Goal: Task Accomplishment & Management: Manage account settings

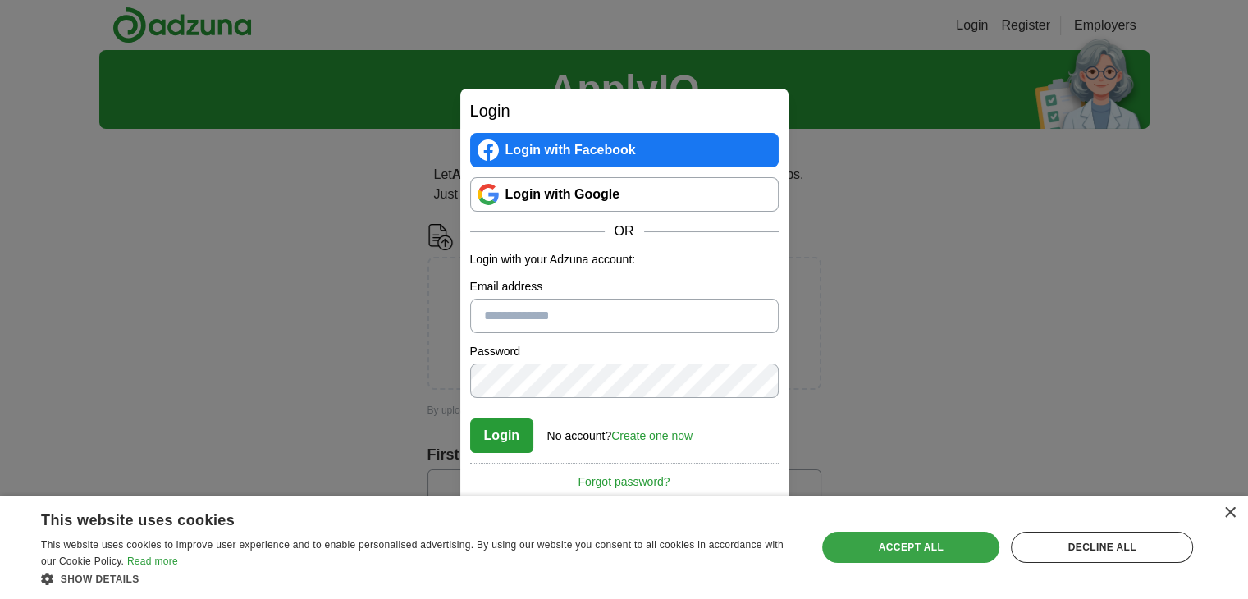
click at [914, 552] on div "Accept all" at bounding box center [910, 547] width 177 height 31
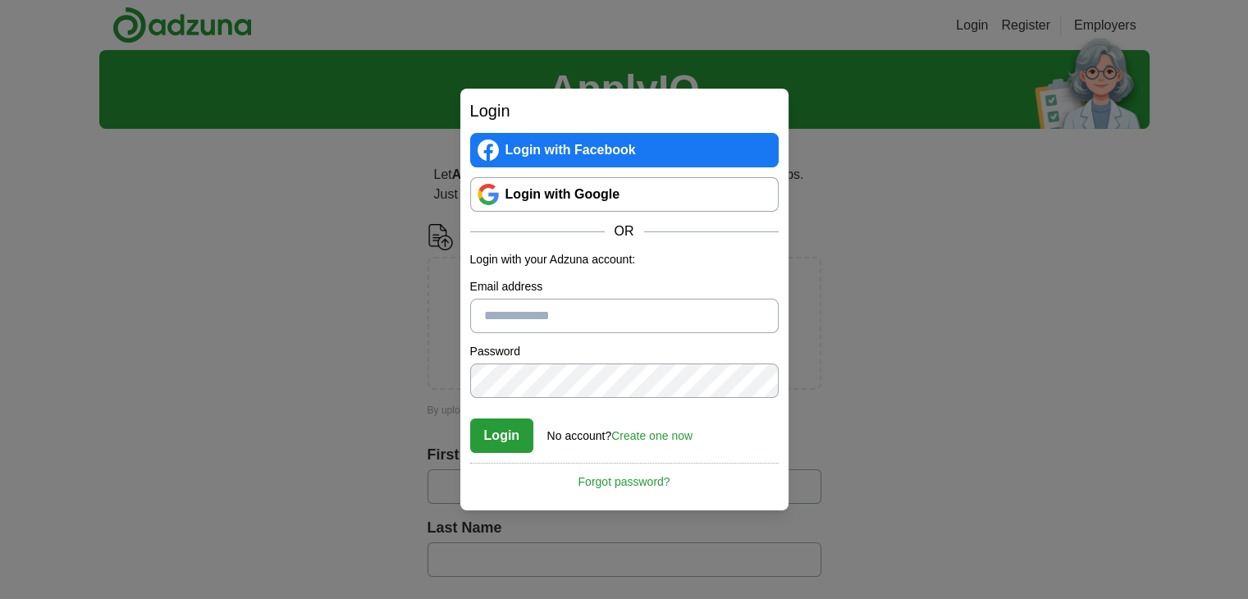
click at [189, 277] on div "Login Login with Facebook Login with Google OR Login with your Adzuna account: …" at bounding box center [624, 299] width 1248 height 599
click at [517, 321] on input "Email address" at bounding box center [624, 316] width 309 height 34
type input "**********"
click at [512, 402] on form "**********" at bounding box center [624, 352] width 309 height 202
click at [507, 446] on button "Login" at bounding box center [502, 436] width 64 height 34
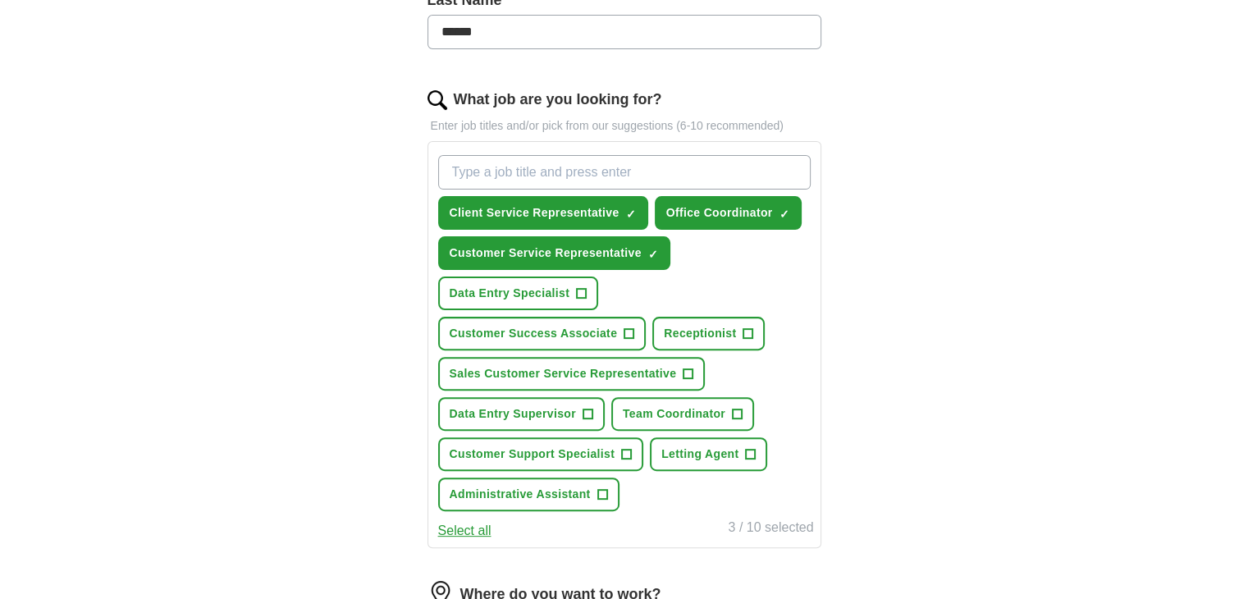
scroll to position [492, 0]
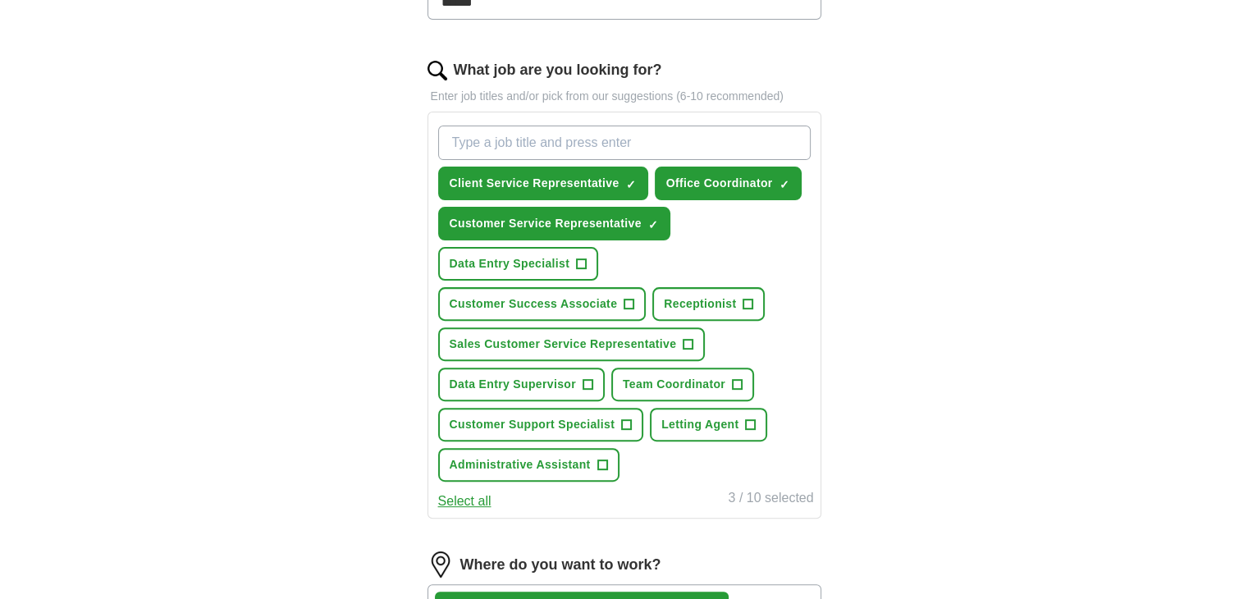
click at [513, 139] on input "What job are you looking for?" at bounding box center [624, 143] width 373 height 34
click at [528, 219] on span "Customer Service Representative" at bounding box center [546, 223] width 192 height 17
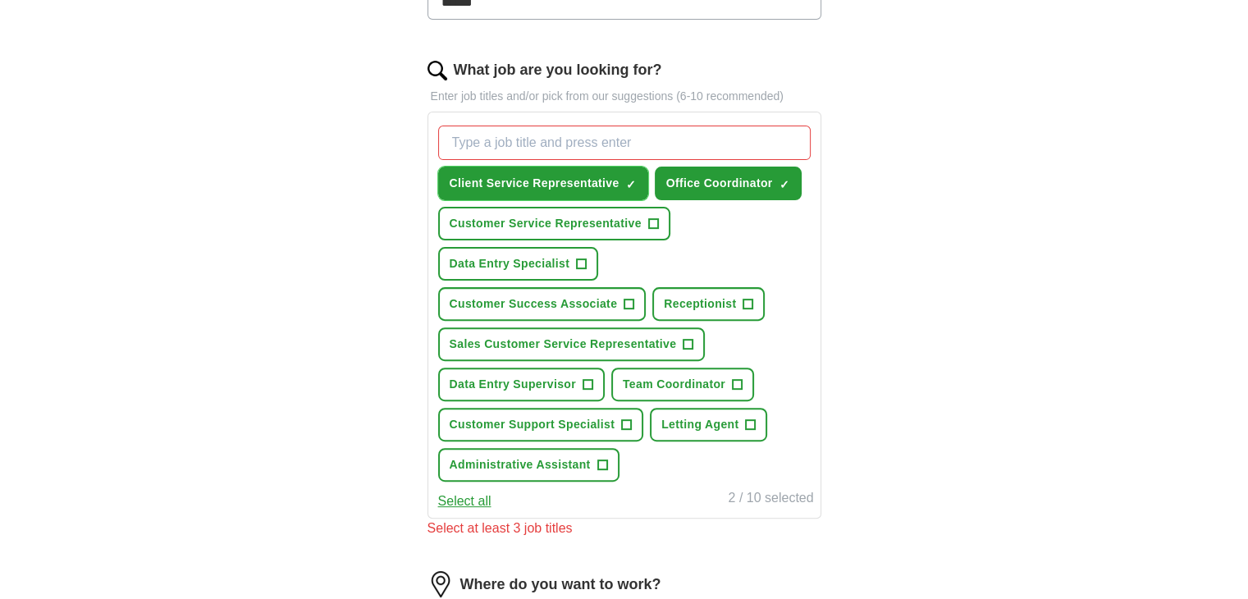
click at [599, 185] on span "Client Service Representative" at bounding box center [535, 183] width 170 height 17
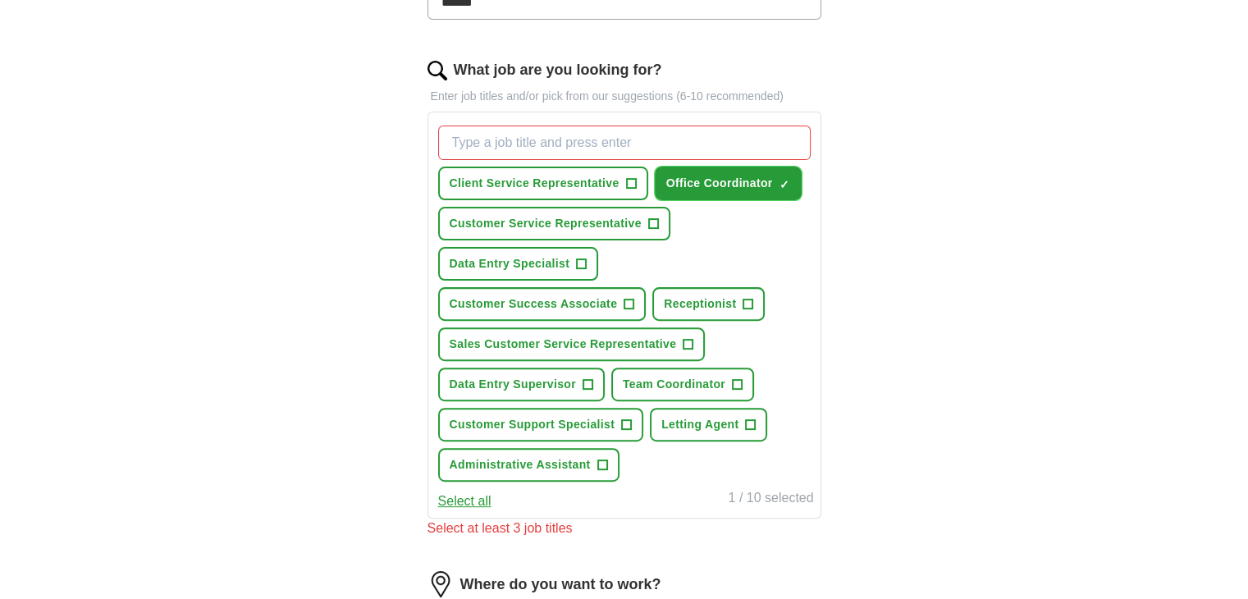
click at [708, 180] on span "Office Coordinator" at bounding box center [719, 183] width 107 height 17
click at [588, 185] on span "Client Service Representative" at bounding box center [535, 183] width 170 height 17
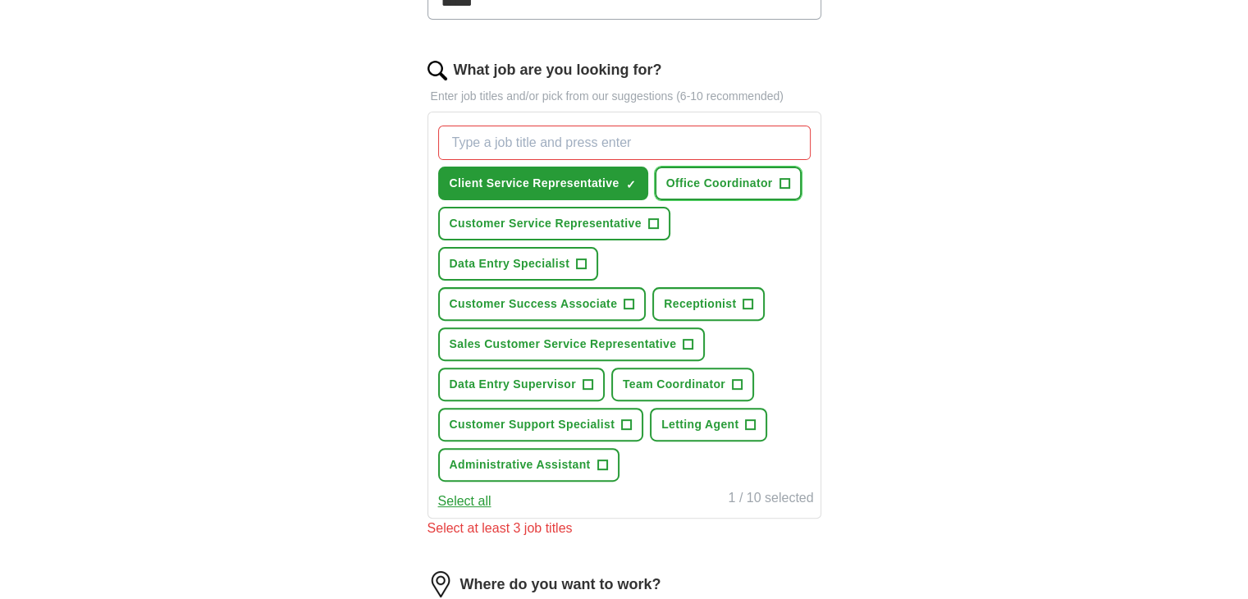
click at [690, 181] on span "Office Coordinator" at bounding box center [719, 183] width 107 height 17
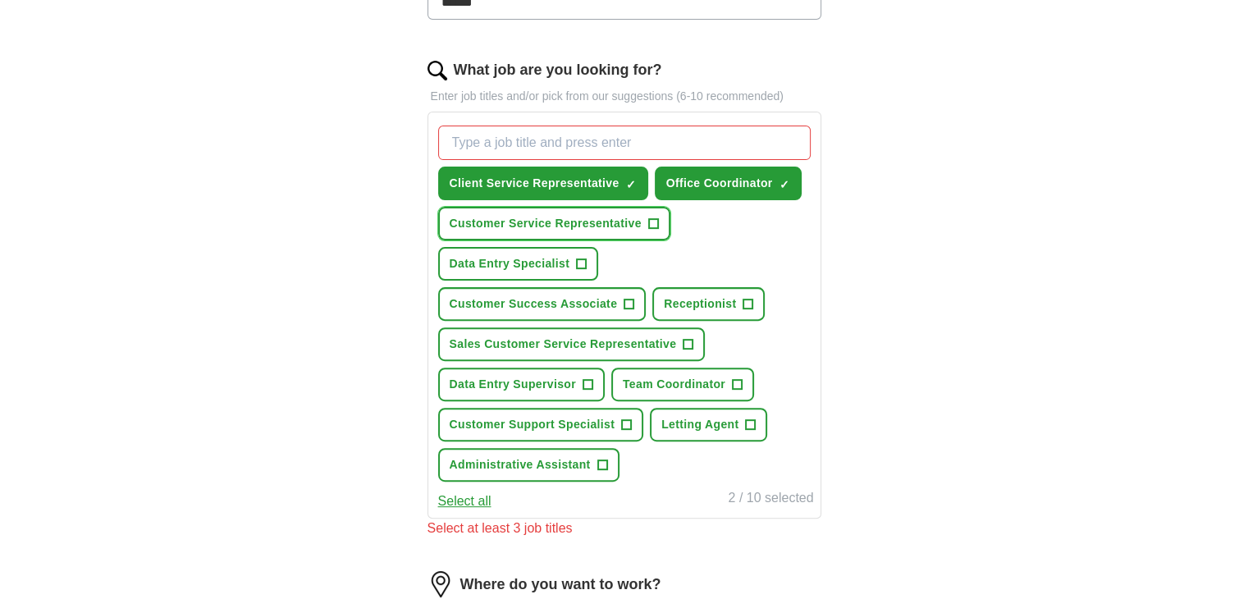
click at [555, 223] on span "Customer Service Representative" at bounding box center [546, 223] width 192 height 17
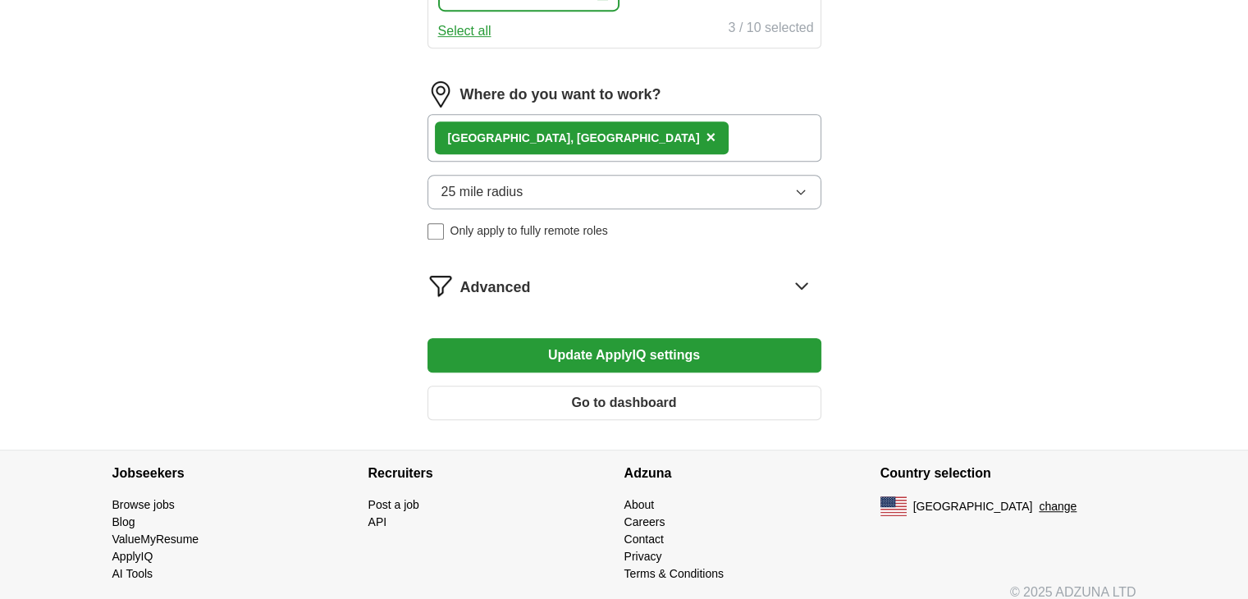
scroll to position [971, 0]
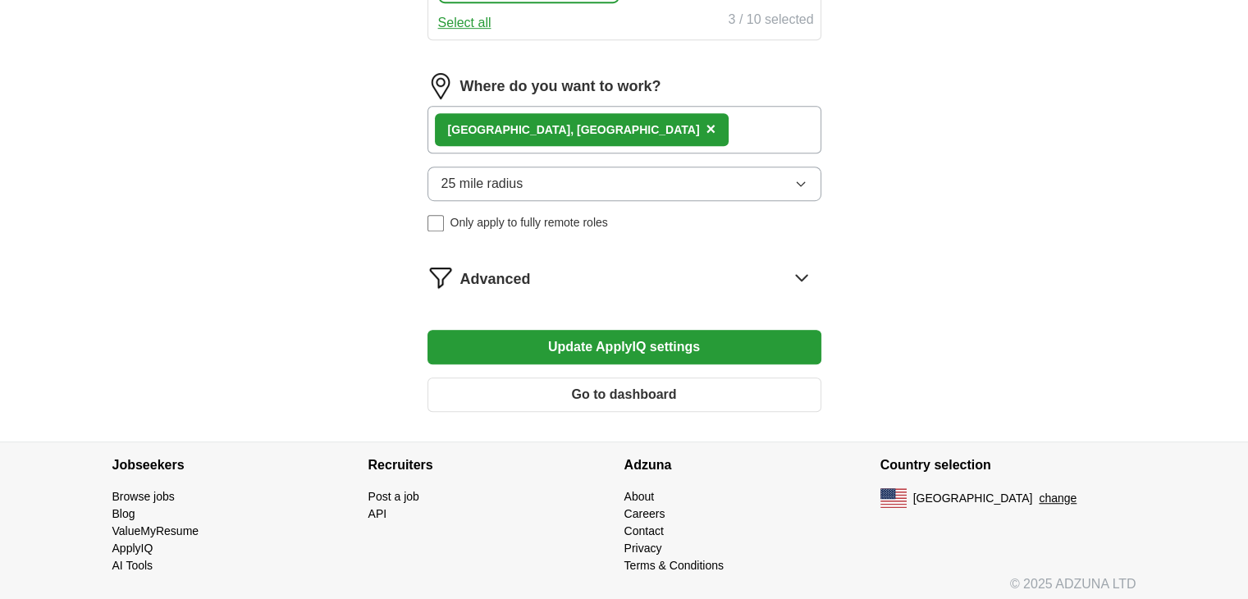
click at [640, 343] on button "Update ApplyIQ settings" at bounding box center [625, 347] width 394 height 34
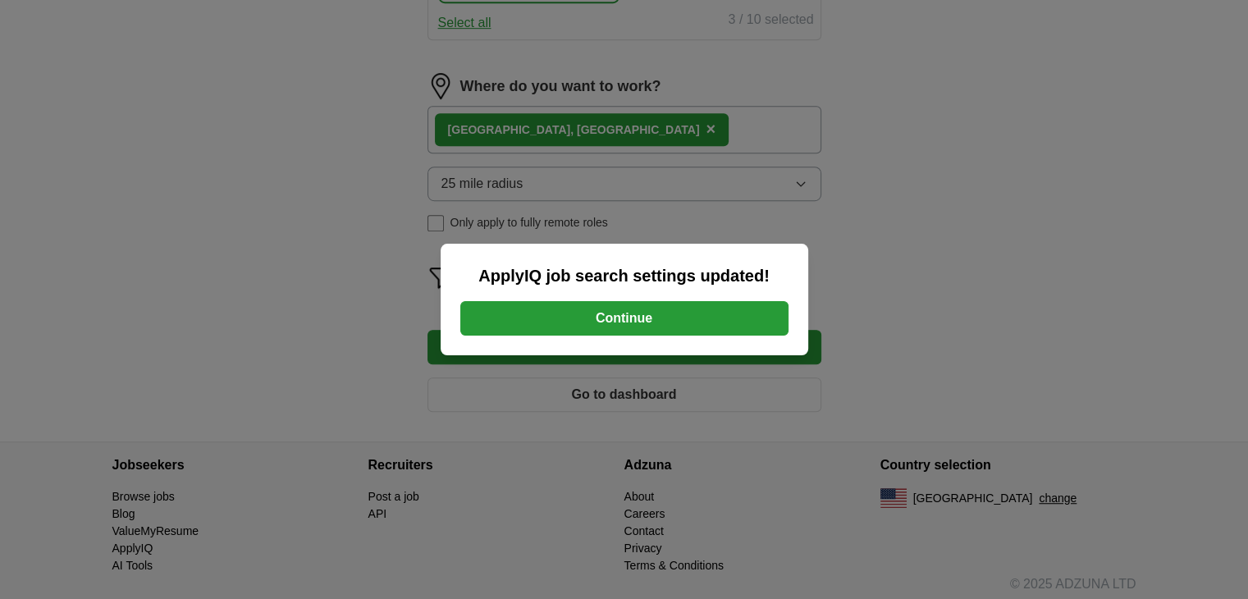
click at [640, 330] on button "Continue" at bounding box center [624, 318] width 328 height 34
